Goal: Information Seeking & Learning: Learn about a topic

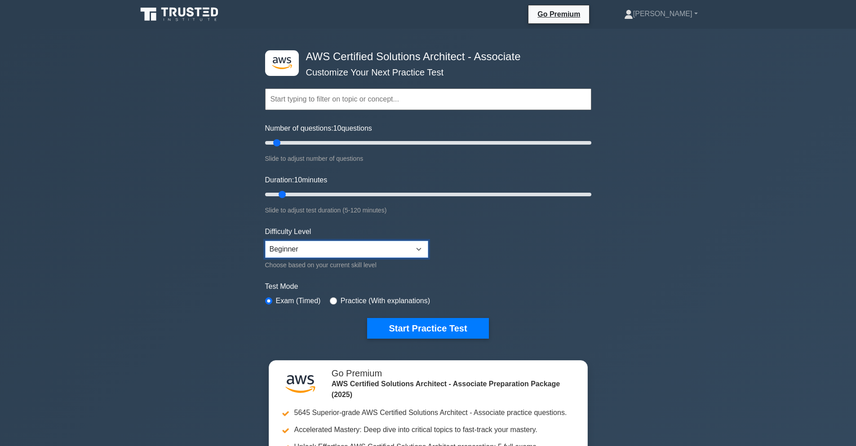
select select "intermediate"
click at [265, 241] on select "Beginner Intermediate Expert" at bounding box center [346, 249] width 163 height 17
click at [433, 331] on button "Start Practice Test" at bounding box center [427, 328] width 121 height 21
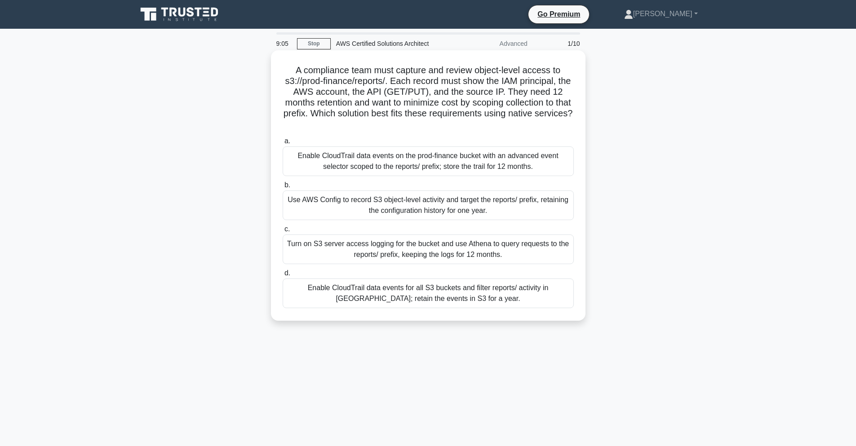
click at [429, 162] on div "Enable CloudTrail data events on the prod-finance bucket with an advanced event…" at bounding box center [428, 161] width 291 height 30
click at [283, 144] on input "a. Enable CloudTrail data events on the prod-finance bucket with an advanced ev…" at bounding box center [283, 141] width 0 height 6
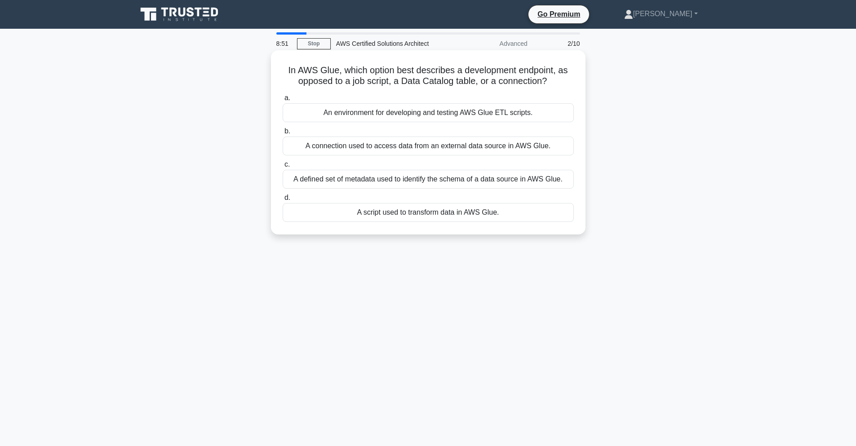
click at [485, 113] on div "An environment for developing and testing AWS Glue ETL scripts." at bounding box center [428, 112] width 291 height 19
click at [283, 101] on input "a. An environment for developing and testing AWS Glue ETL scripts." at bounding box center [283, 98] width 0 height 6
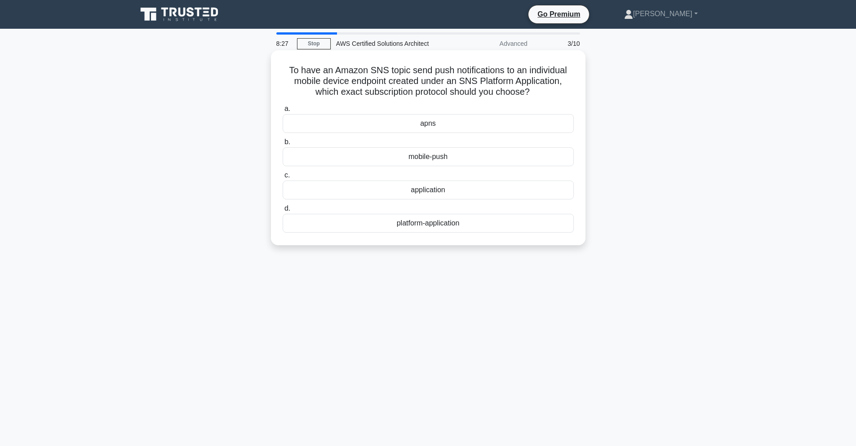
click at [435, 159] on div "mobile-push" at bounding box center [428, 156] width 291 height 19
click at [283, 145] on input "b. mobile-push" at bounding box center [283, 142] width 0 height 6
